Goal: Information Seeking & Learning: Learn about a topic

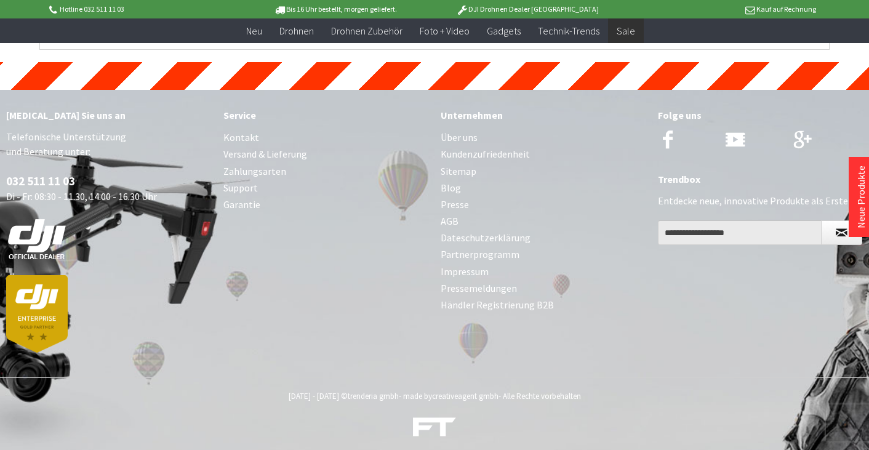
scroll to position [5470, 0]
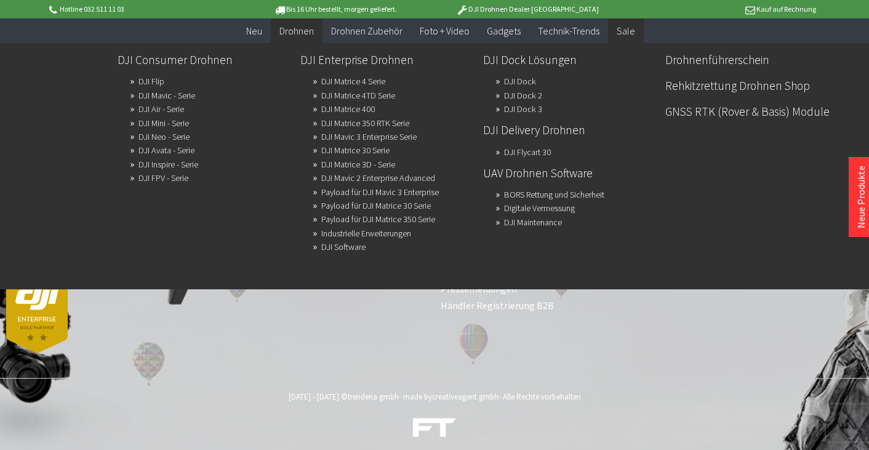
click at [306, 28] on span "Drohnen" at bounding box center [297, 31] width 34 height 12
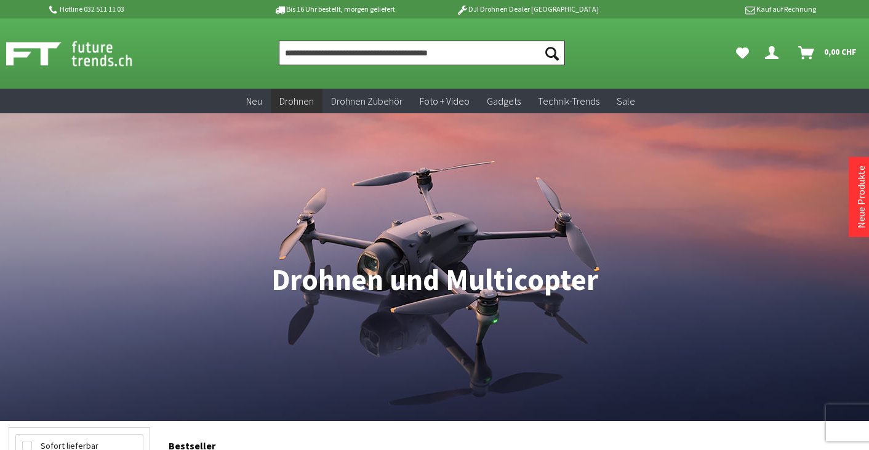
click at [351, 55] on input "Produkt, Marke, Kategorie, EAN, Artikelnummer…" at bounding box center [422, 53] width 286 height 25
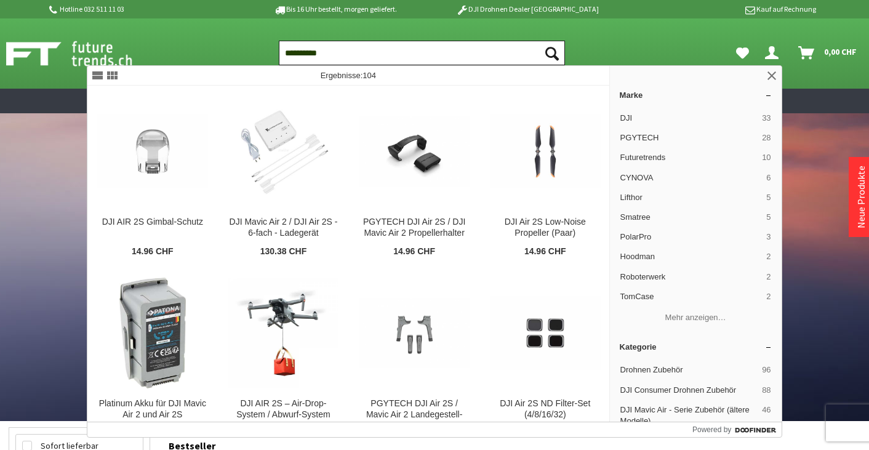
type input "**********"
click at [552, 53] on button "Suchen" at bounding box center [552, 53] width 26 height 25
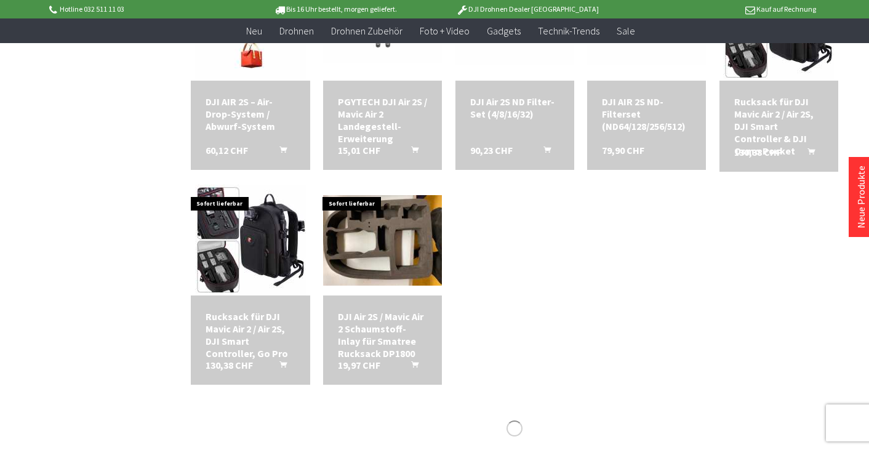
scroll to position [528, 0]
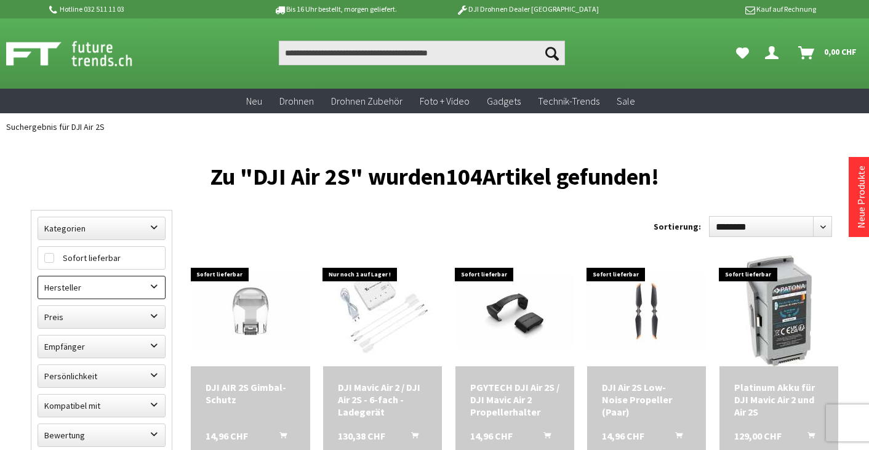
click at [153, 288] on label "Hersteller" at bounding box center [101, 287] width 127 height 22
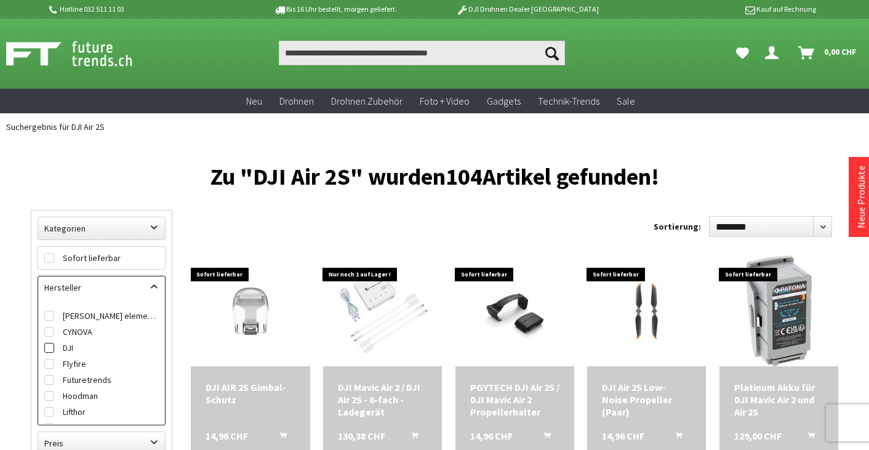
click at [73, 346] on label "DJI" at bounding box center [101, 348] width 115 height 16
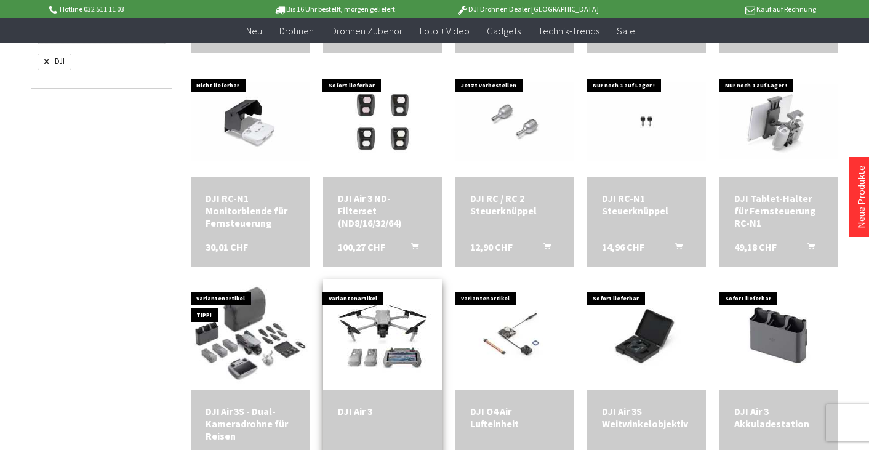
scroll to position [377, 0]
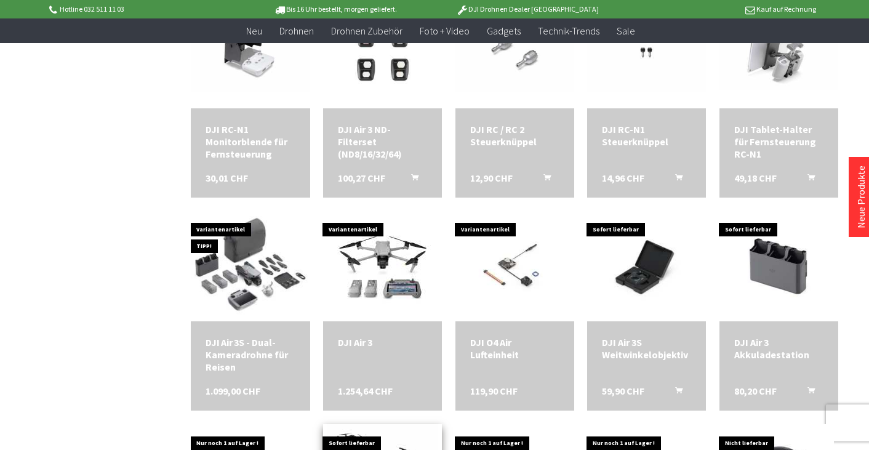
scroll to position [438, 0]
